Goal: Task Accomplishment & Management: Use online tool/utility

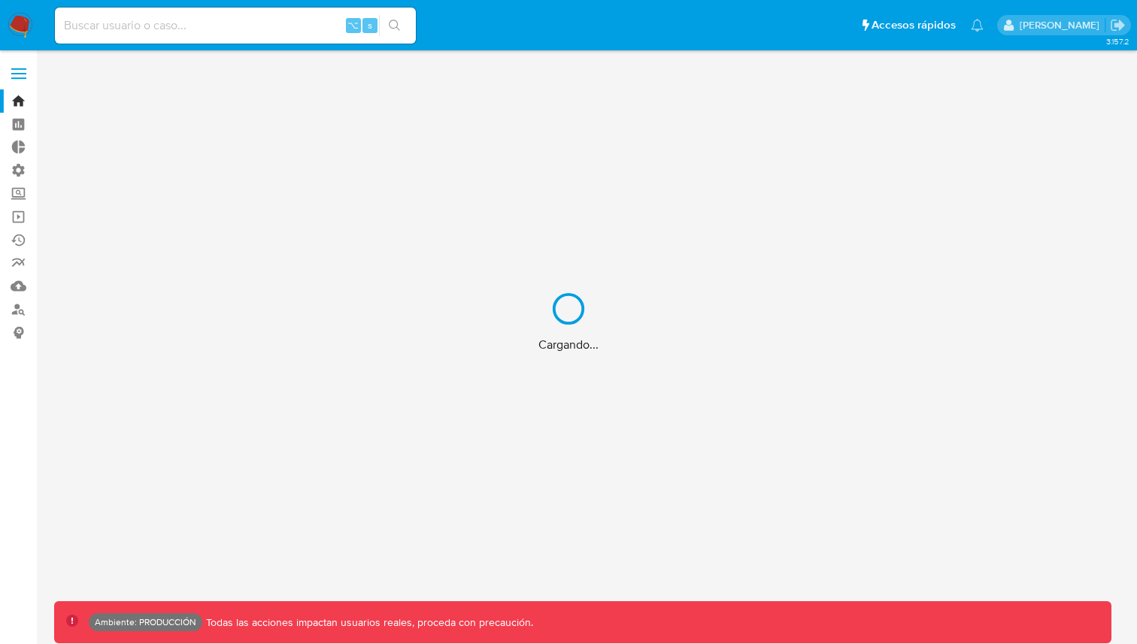
click at [27, 77] on div "Cargando..." at bounding box center [568, 322] width 1137 height 644
click at [19, 74] on div "Cargando..." at bounding box center [568, 322] width 1137 height 644
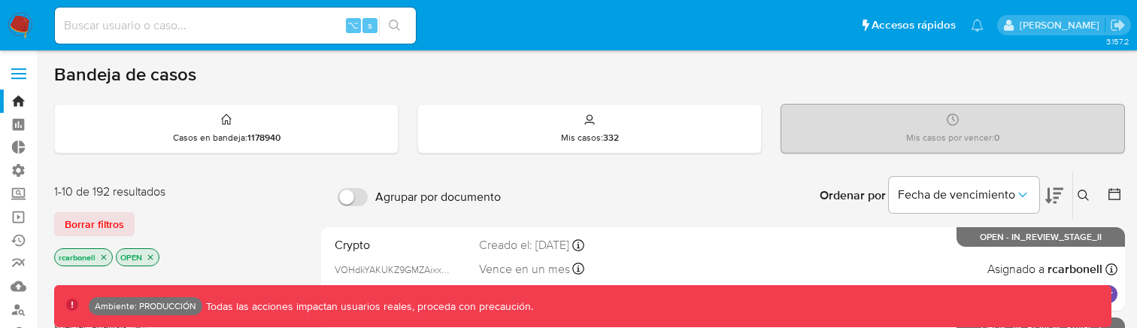
click at [14, 67] on label at bounding box center [19, 74] width 38 height 32
click at [0, 0] on input "checkbox" at bounding box center [0, 0] width 0 height 0
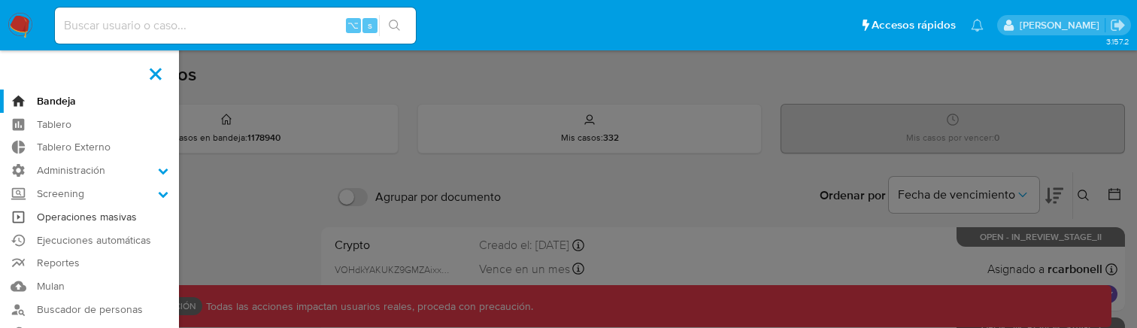
click at [71, 219] on link "Operaciones masivas" at bounding box center [89, 216] width 179 height 23
